Goal: Find specific fact: Find specific fact

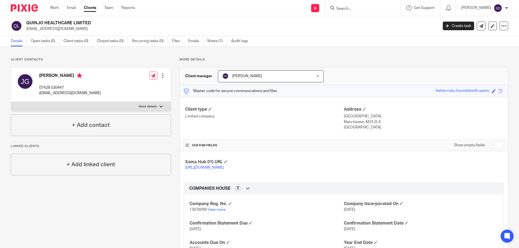
click at [368, 6] on form at bounding box center [365, 8] width 58 height 7
click at [376, 11] on input "Search" at bounding box center [360, 8] width 49 height 5
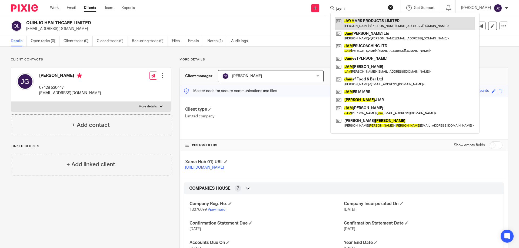
type input "jaym"
click at [376, 20] on link at bounding box center [404, 23] width 140 height 12
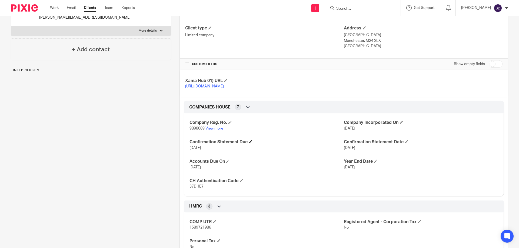
scroll to position [108, 0]
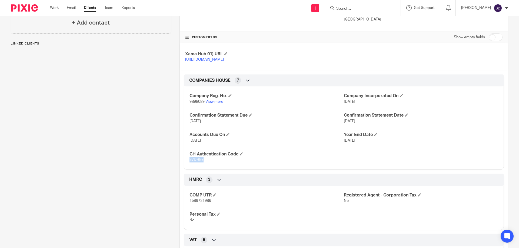
drag, startPoint x: 207, startPoint y: 166, endPoint x: 187, endPoint y: 166, distance: 20.3
click at [187, 166] on div "Company Reg. No. 9898089 View more Company Incorporated On [DATE] Confirmation …" at bounding box center [344, 125] width 320 height 87
copy span "37DHE7"
click at [231, 163] on p "37DHE7" at bounding box center [266, 159] width 154 height 5
drag, startPoint x: 229, startPoint y: 165, endPoint x: 167, endPoint y: 165, distance: 61.9
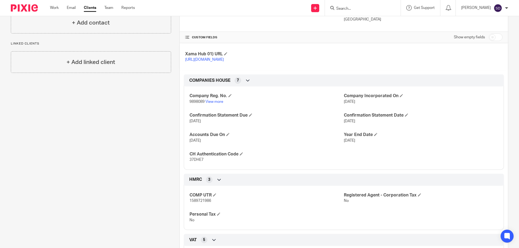
click at [167, 165] on div "Client contacts [PERSON_NAME] (director) 07947 789702 [PERSON_NAME][EMAIL_ADDRE…" at bounding box center [255, 131] width 506 height 365
click at [196, 162] on span "37DHE7" at bounding box center [196, 160] width 14 height 4
click at [208, 163] on p "37DHE7" at bounding box center [266, 159] width 154 height 5
drag, startPoint x: 187, startPoint y: 166, endPoint x: 216, endPoint y: 166, distance: 29.2
click at [216, 166] on div "Company Reg. No. 9898089 View more Company Incorporated On 2 Dec 2015 Confirmat…" at bounding box center [344, 125] width 320 height 87
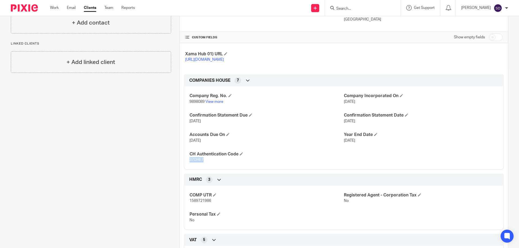
copy span "37DHE7"
click at [300, 151] on div "Company Reg. No. 9898089 View more Company Incorporated On 2 Dec 2015 Confirmat…" at bounding box center [344, 125] width 320 height 87
drag, startPoint x: 186, startPoint y: 108, endPoint x: 203, endPoint y: 108, distance: 16.5
click at [203, 108] on div "Company Reg. No. 9898089 View more Company Incorporated On 2 Dec 2015 Confirmat…" at bounding box center [344, 125] width 320 height 87
copy span "9898089"
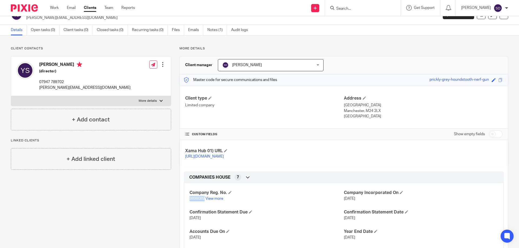
scroll to position [0, 0]
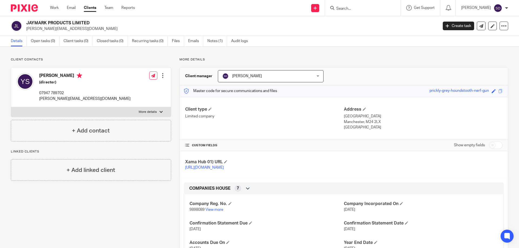
click at [385, 14] on div at bounding box center [363, 8] width 76 height 16
click at [383, 8] on input "Search" at bounding box center [360, 8] width 49 height 5
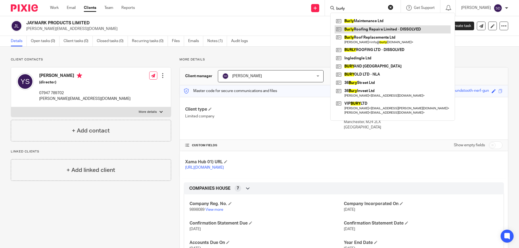
type input "burly"
click at [366, 31] on link at bounding box center [392, 29] width 116 height 8
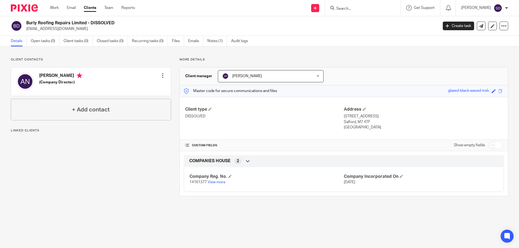
click at [367, 8] on input "Search" at bounding box center [360, 8] width 49 height 5
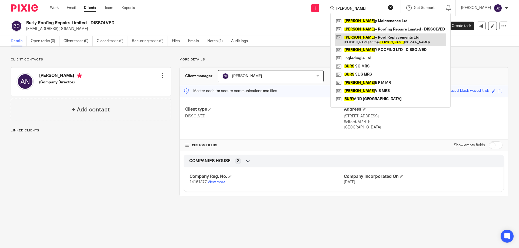
type input "[PERSON_NAME]"
click at [376, 38] on link at bounding box center [390, 40] width 112 height 12
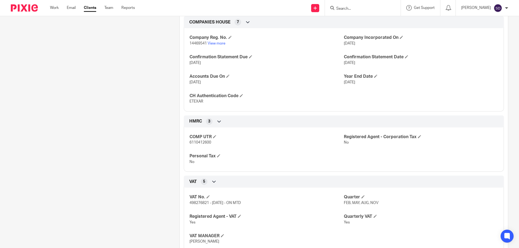
scroll to position [216, 0]
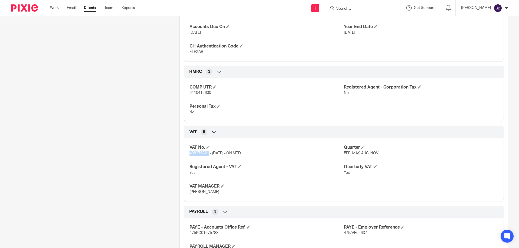
drag, startPoint x: 186, startPoint y: 159, endPoint x: 207, endPoint y: 158, distance: 21.1
click at [207, 158] on div "VAT No. 498276821 - 01/07/25 - ON MTD Quarter FEB, MAY, AUG, NOV Registered Age…" at bounding box center [344, 168] width 320 height 68
copy span "498276821"
